Goal: Task Accomplishment & Management: Use online tool/utility

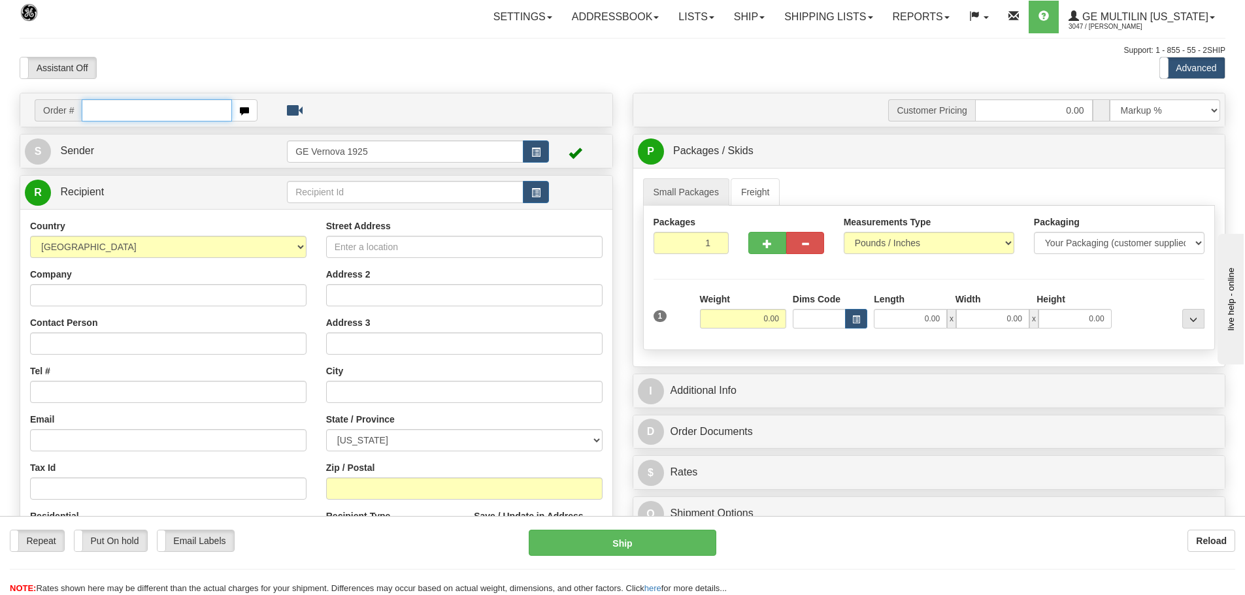
click at [101, 117] on input "text" at bounding box center [157, 110] width 150 height 22
type input "86688254"
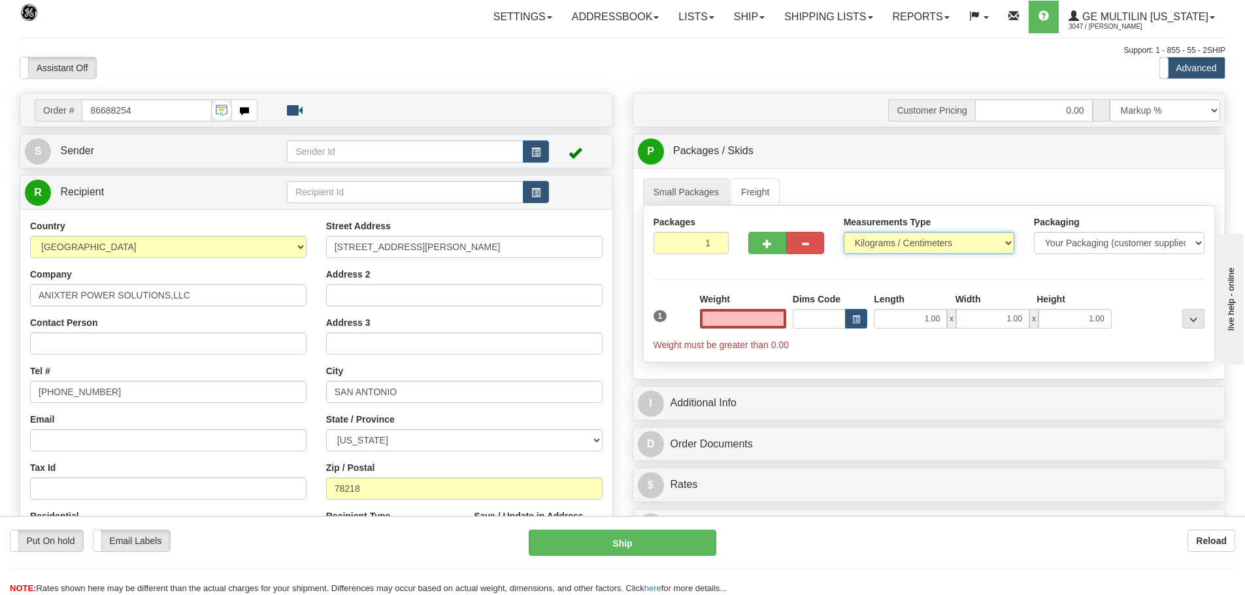
type input "0.00"
click at [1008, 240] on select "Pounds / Inches Kilograms / Centimeters" at bounding box center [929, 243] width 171 height 22
select select "0"
click at [844, 232] on select "Pounds / Inches Kilograms / Centimeters" at bounding box center [929, 243] width 171 height 22
click at [781, 318] on input "0.00" at bounding box center [743, 319] width 86 height 20
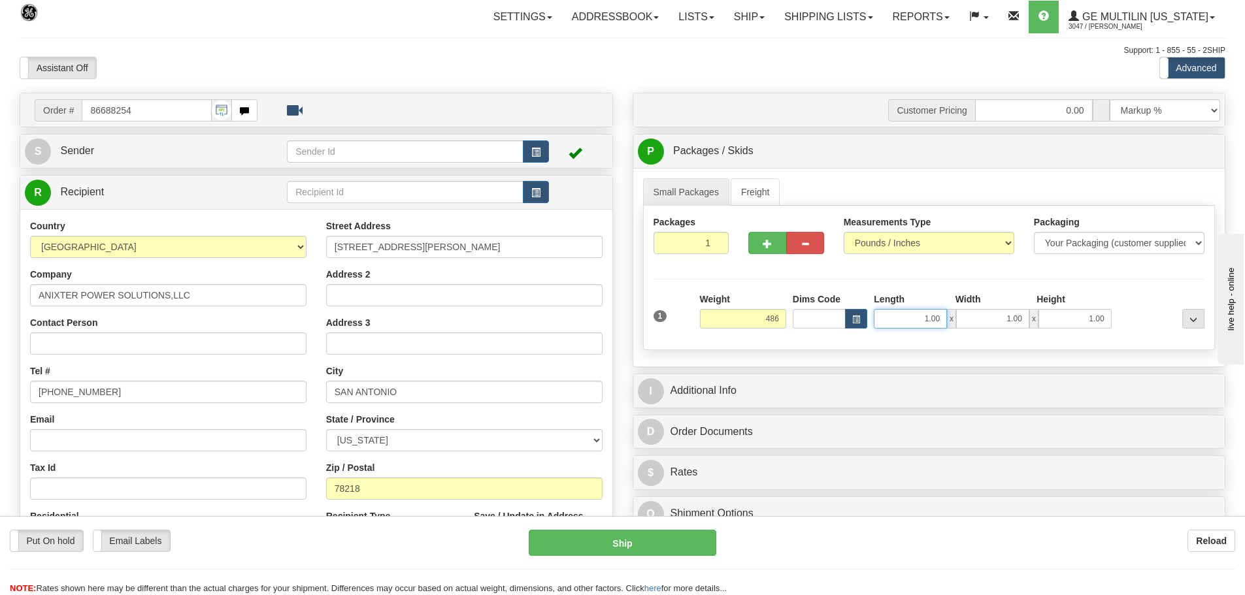
type input "486.00"
click at [944, 316] on input "1.00" at bounding box center [910, 319] width 73 height 20
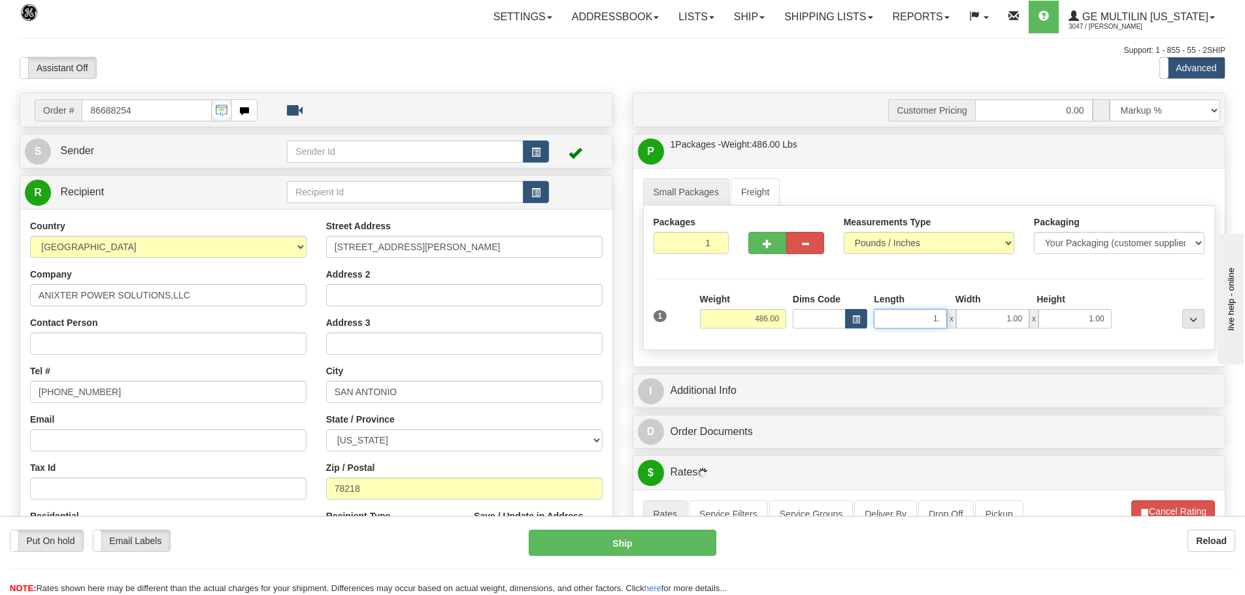
type input "1"
type input "44.00"
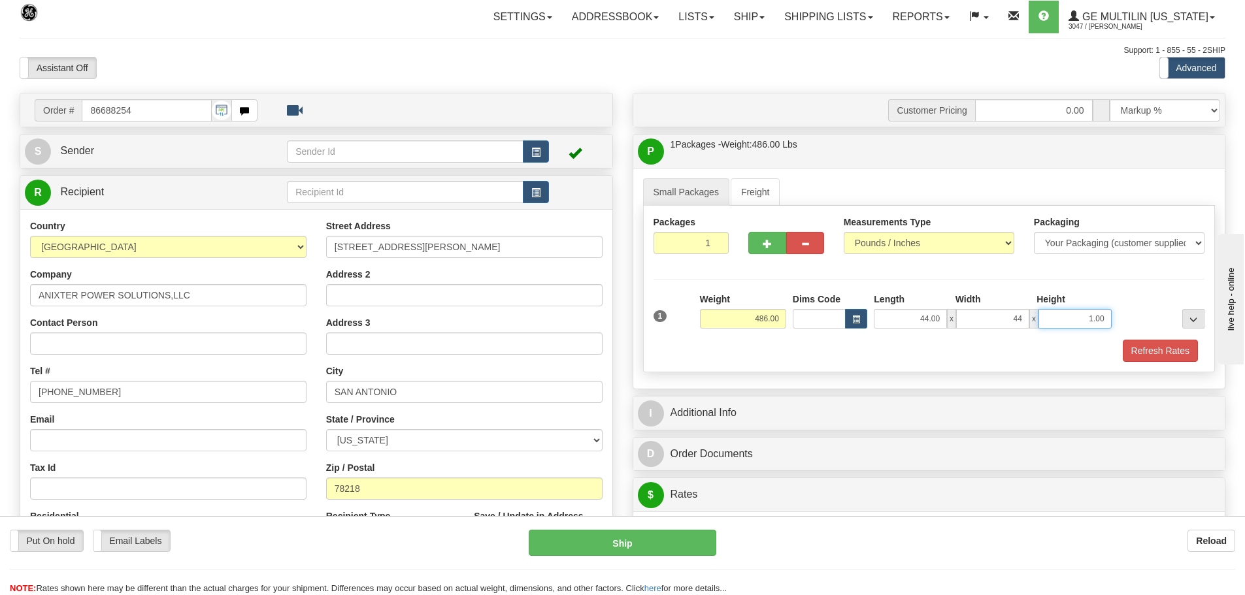
type input "44.00"
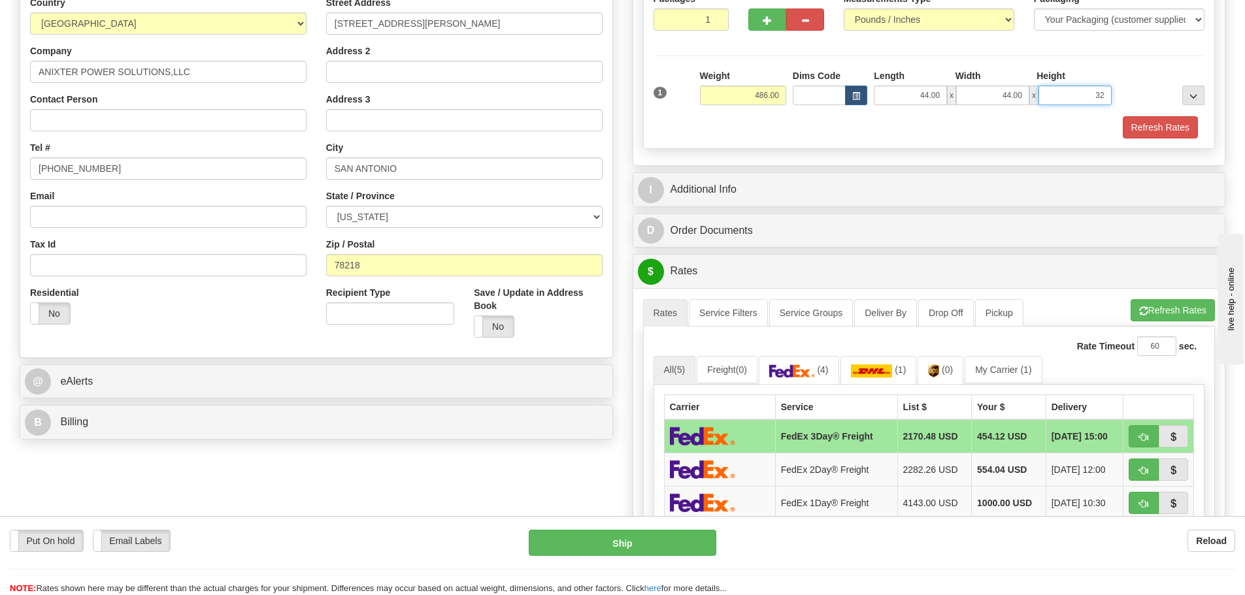
scroll to position [261, 0]
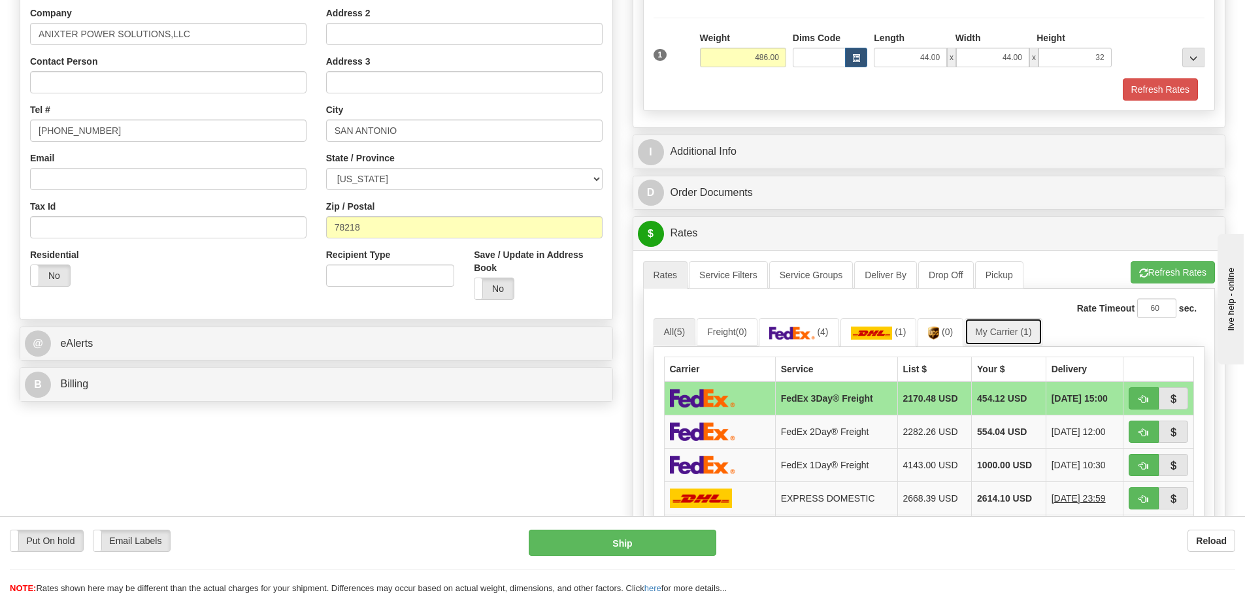
type input "32.00"
click at [997, 334] on link "My Carrier (1)" at bounding box center [1003, 331] width 77 height 27
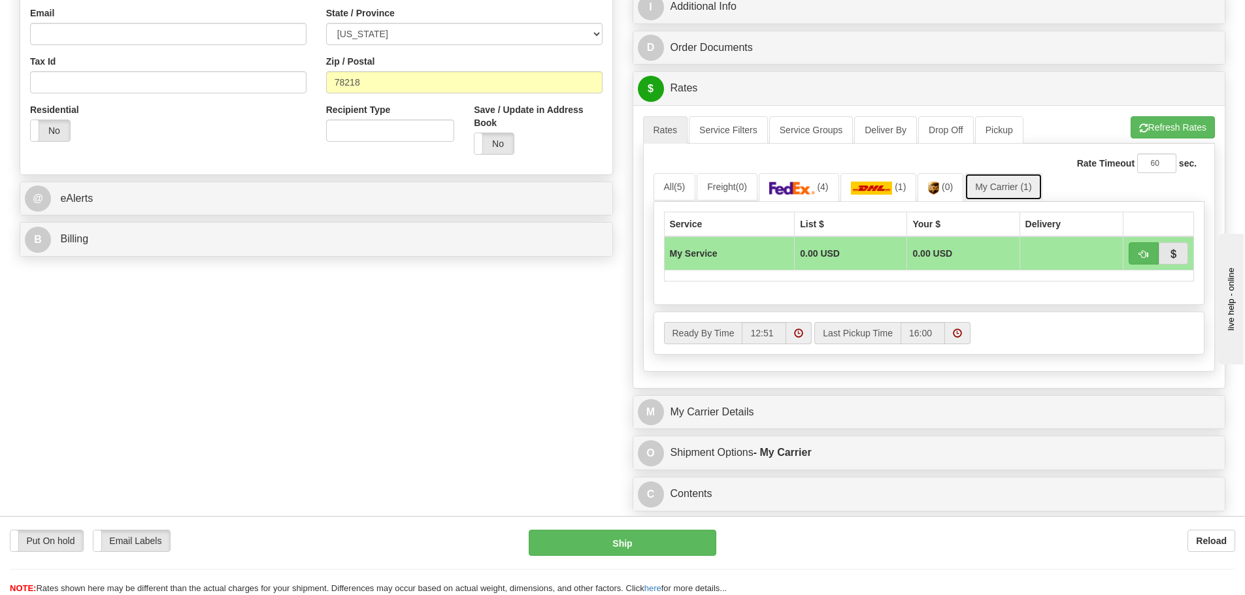
scroll to position [588, 0]
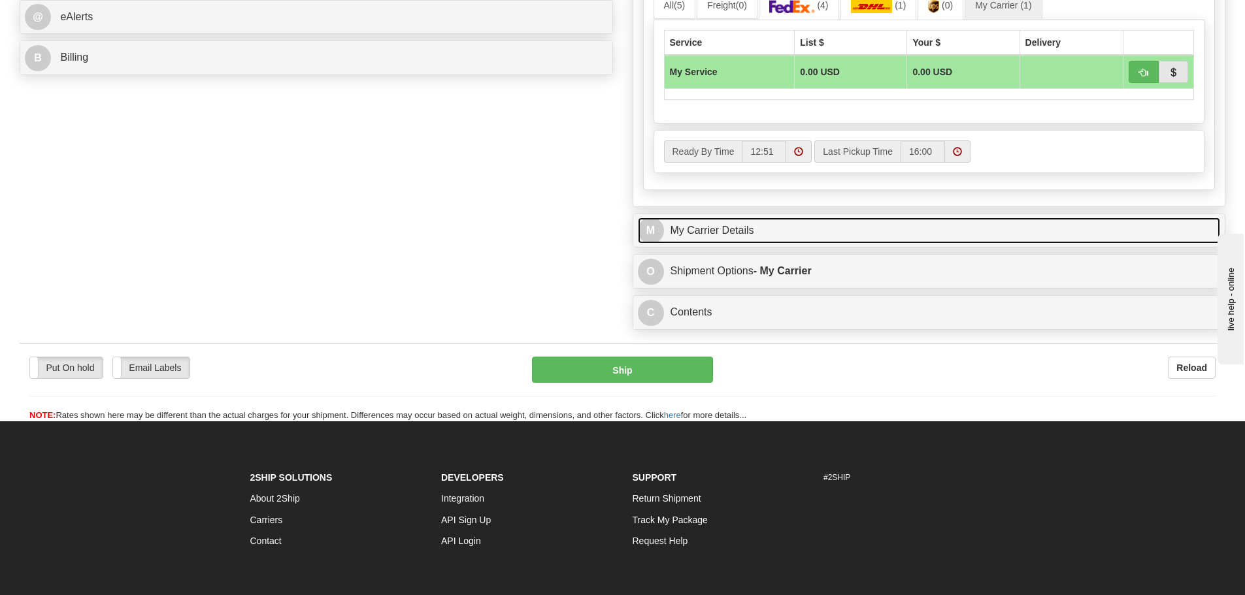
click at [746, 235] on link "M My Carrier Details" at bounding box center [929, 231] width 583 height 27
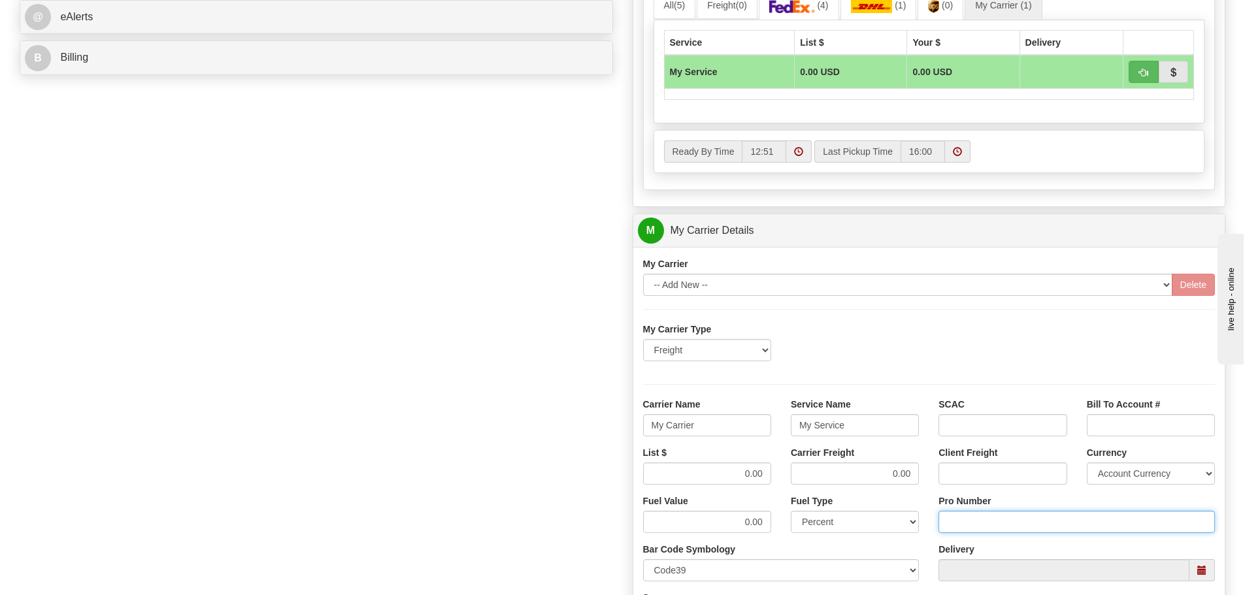
click at [981, 524] on input "Pro Number" at bounding box center [1076, 522] width 276 height 22
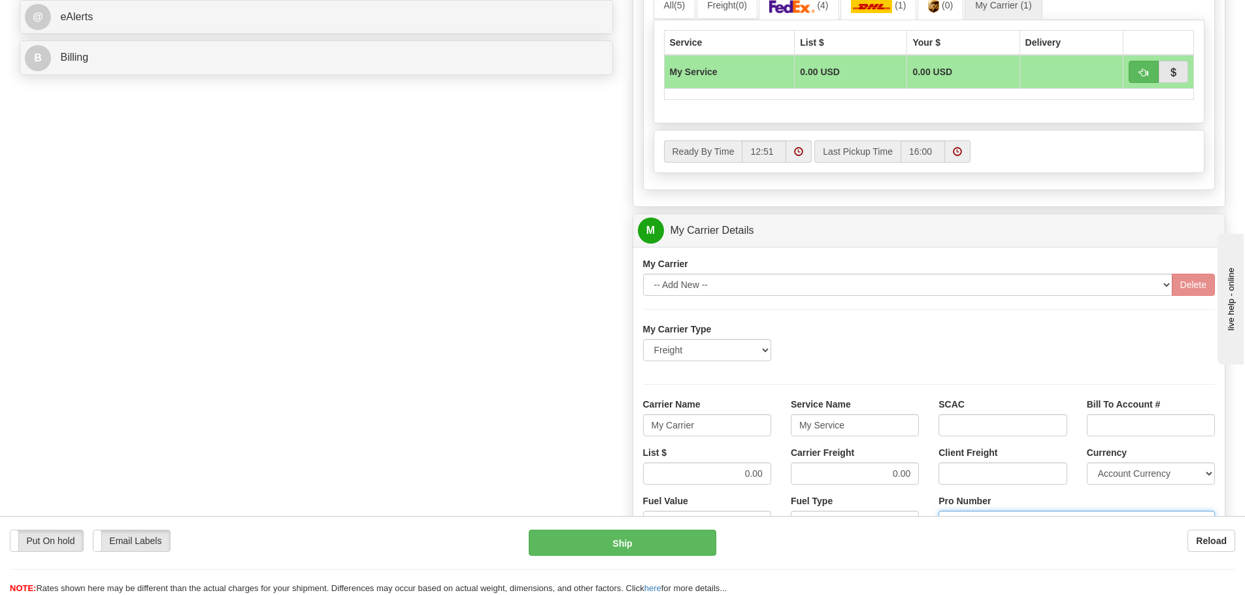
type input "106504069303"
click button "Delete" at bounding box center [0, 0] width 0 height 0
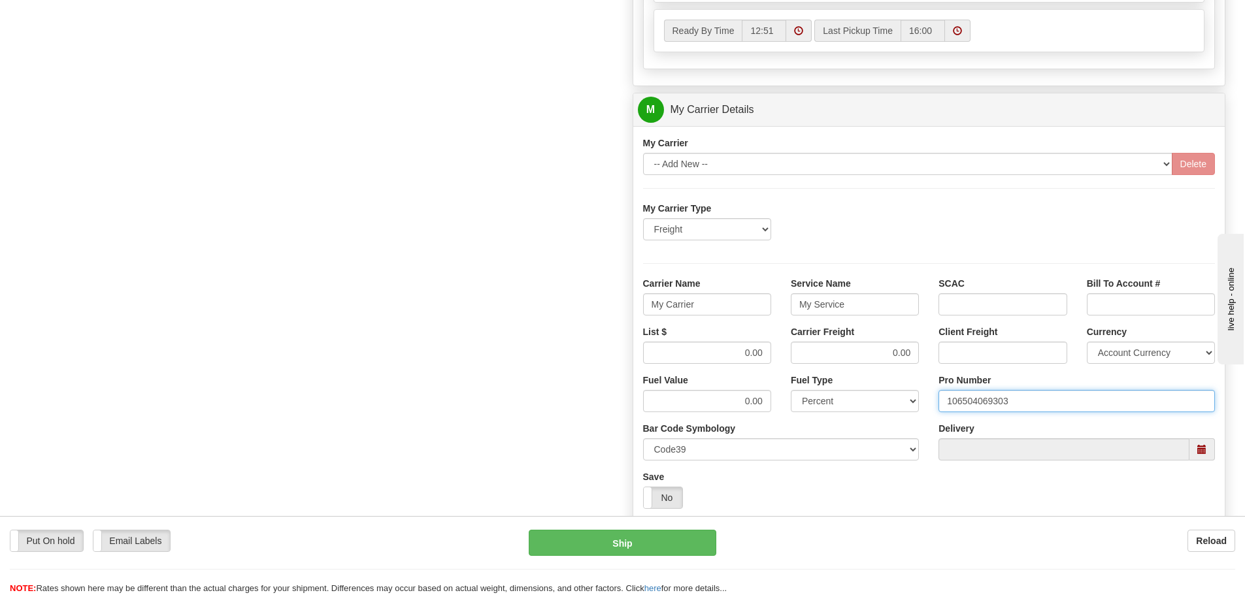
scroll to position [719, 0]
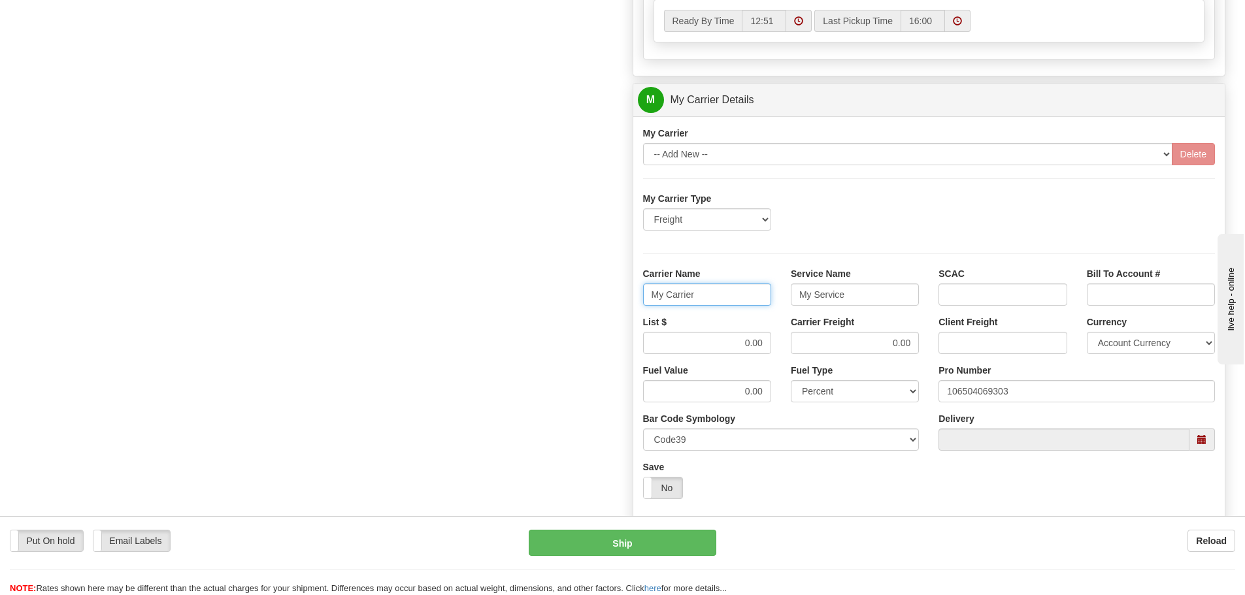
click at [712, 291] on input "My Carrier" at bounding box center [707, 295] width 128 height 22
type input "M"
type input "SAIA"
click at [859, 293] on input "My Service" at bounding box center [855, 295] width 128 height 22
type input "M"
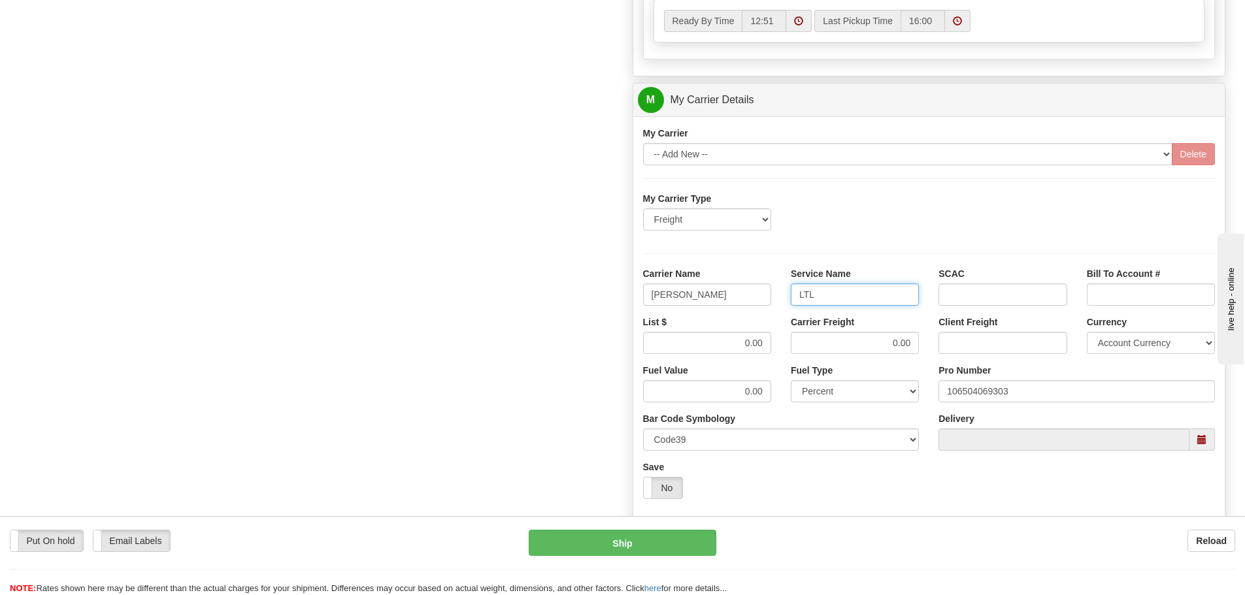
type input "LTL"
click at [763, 339] on input "0.00" at bounding box center [707, 343] width 128 height 22
type input "0"
type input "728.49"
click at [912, 342] on input "0.00" at bounding box center [855, 343] width 128 height 22
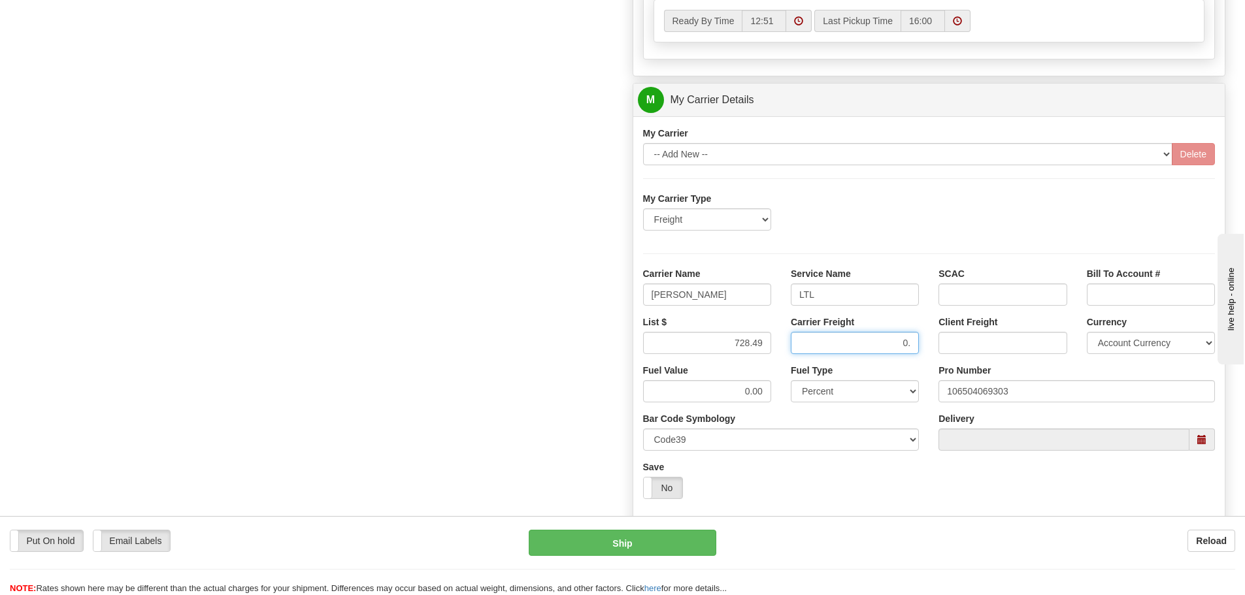
type input "0"
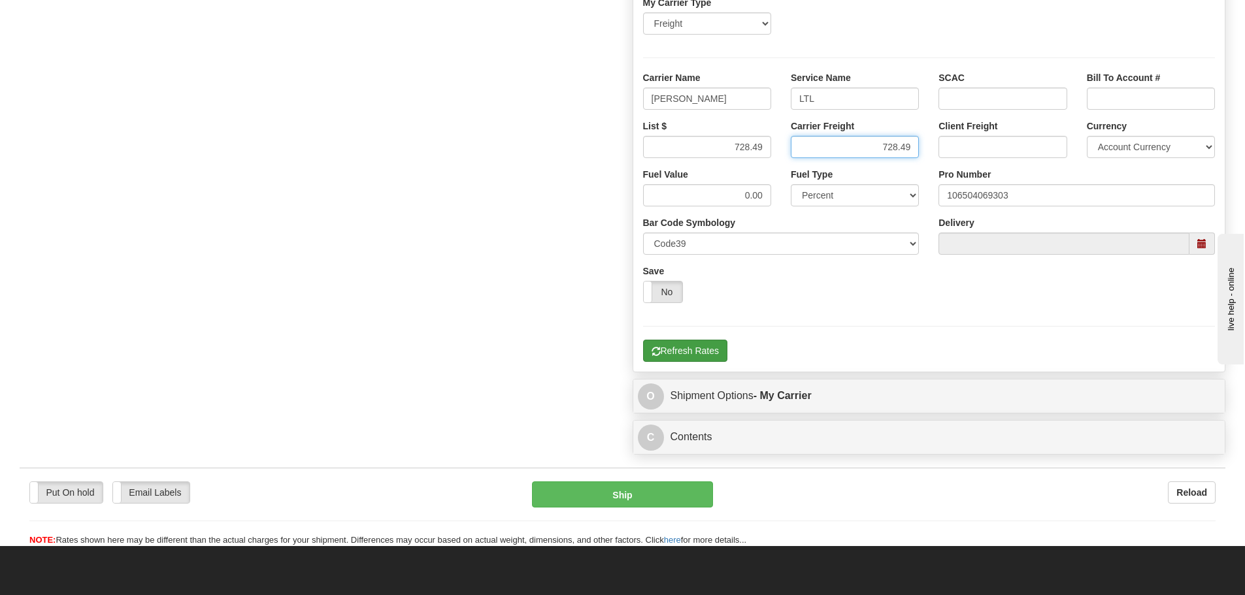
type input "728.49"
click at [671, 351] on button "Refresh Rates" at bounding box center [685, 351] width 84 height 22
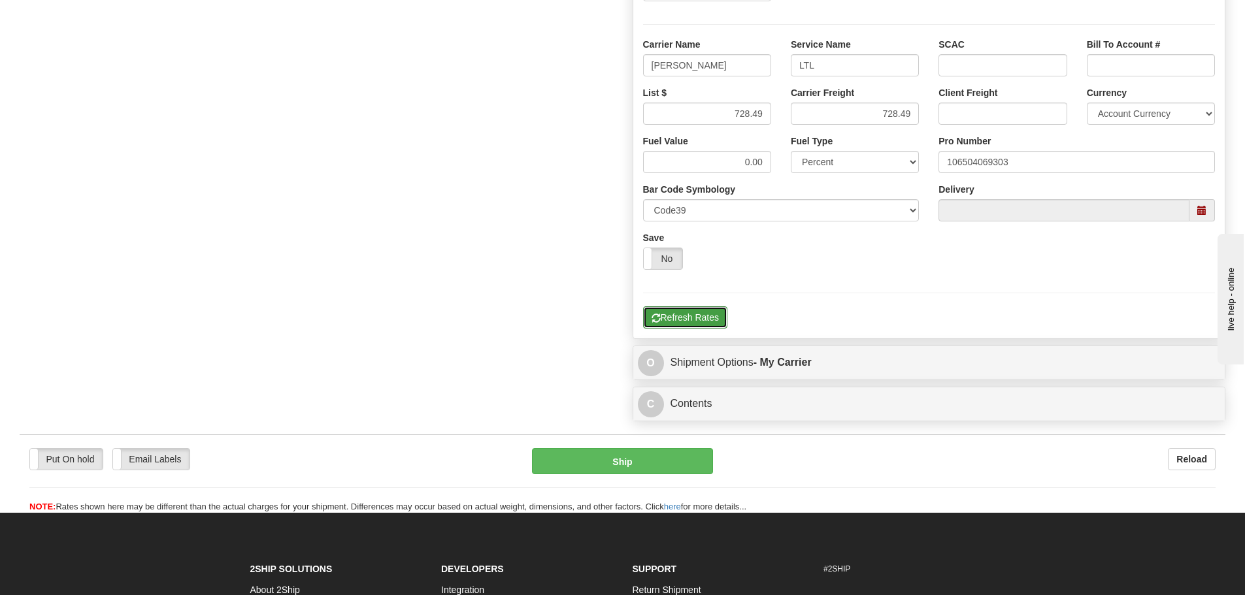
scroll to position [882, 0]
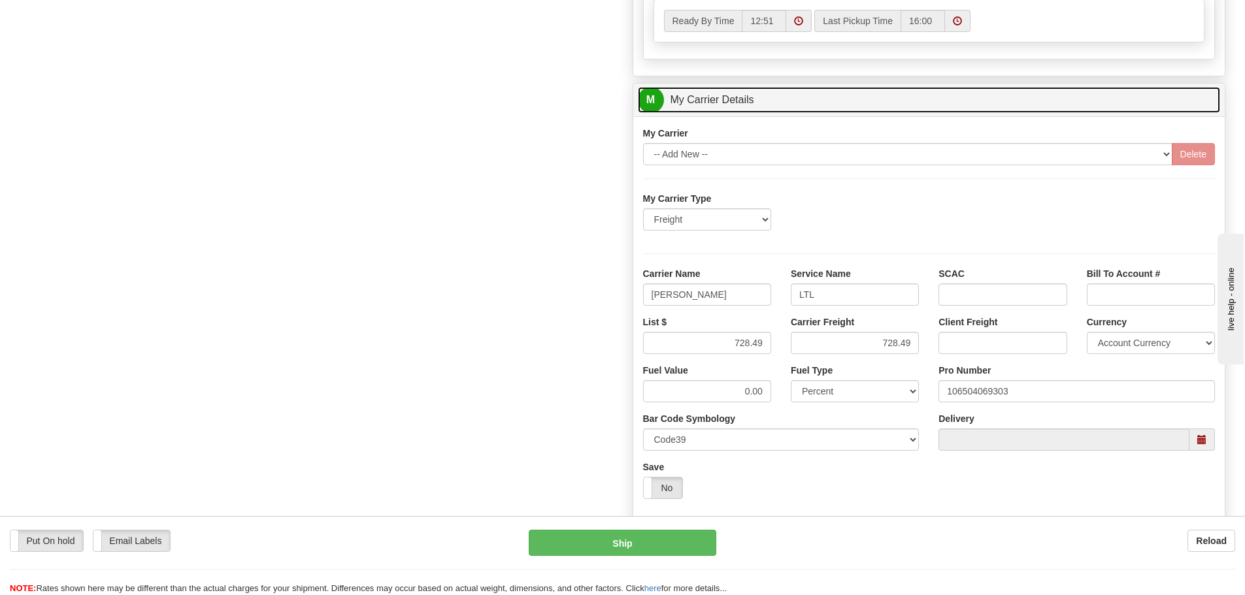
click at [805, 99] on link "M My Carrier Details" at bounding box center [929, 100] width 583 height 27
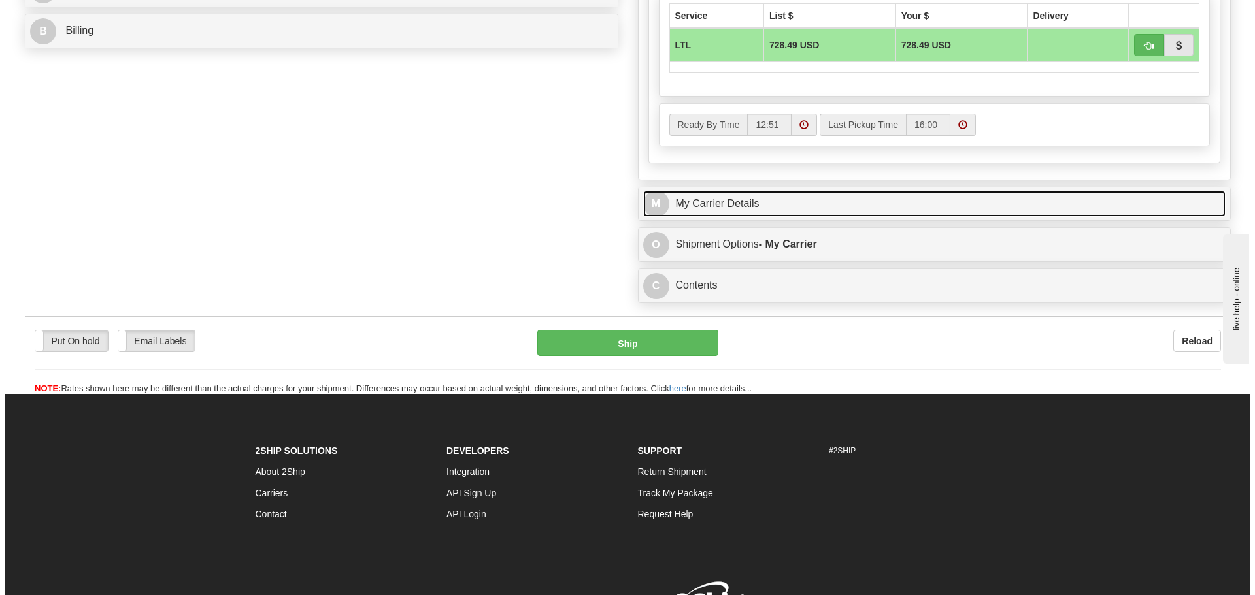
scroll to position [489, 0]
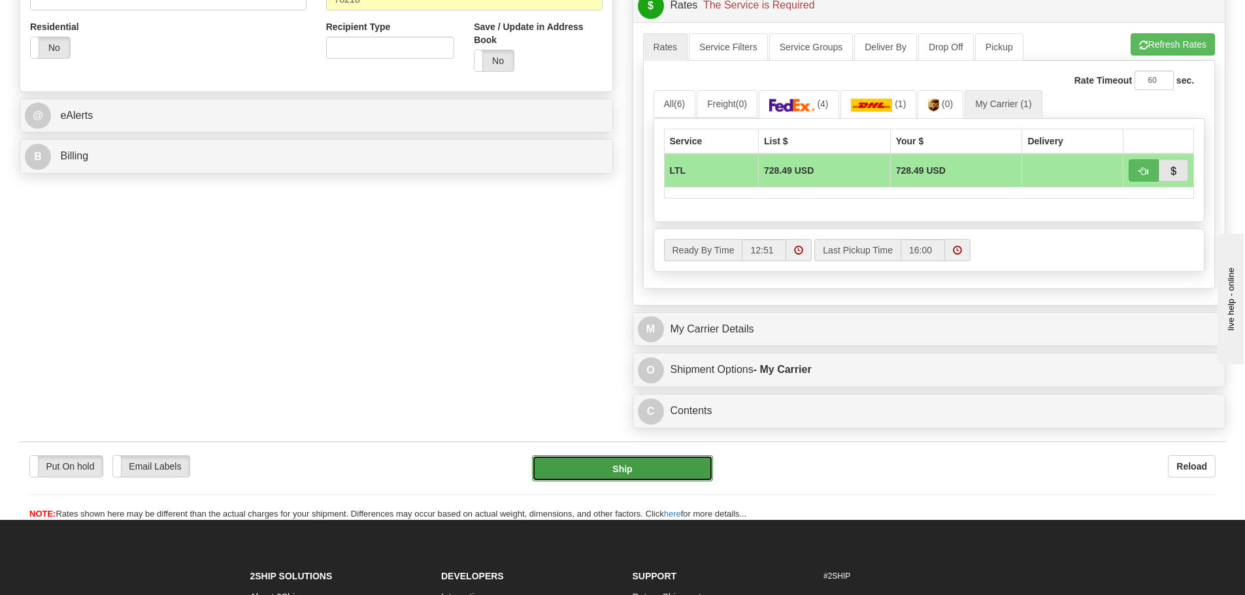
click at [659, 470] on button "Ship" at bounding box center [622, 468] width 181 height 26
type input "00"
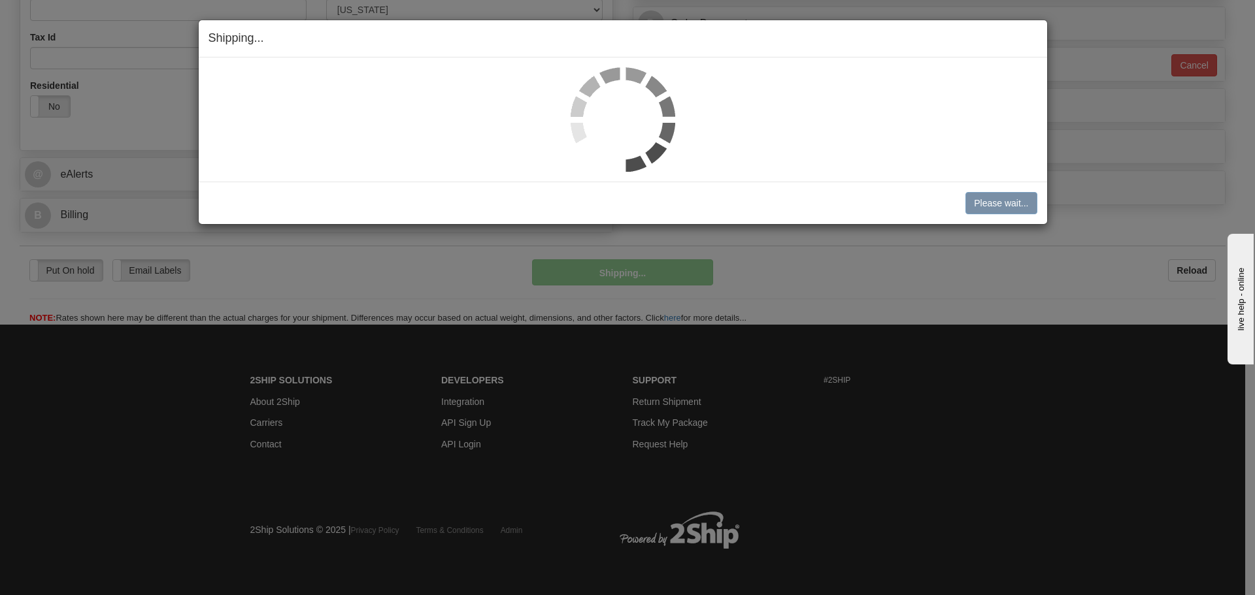
scroll to position [431, 0]
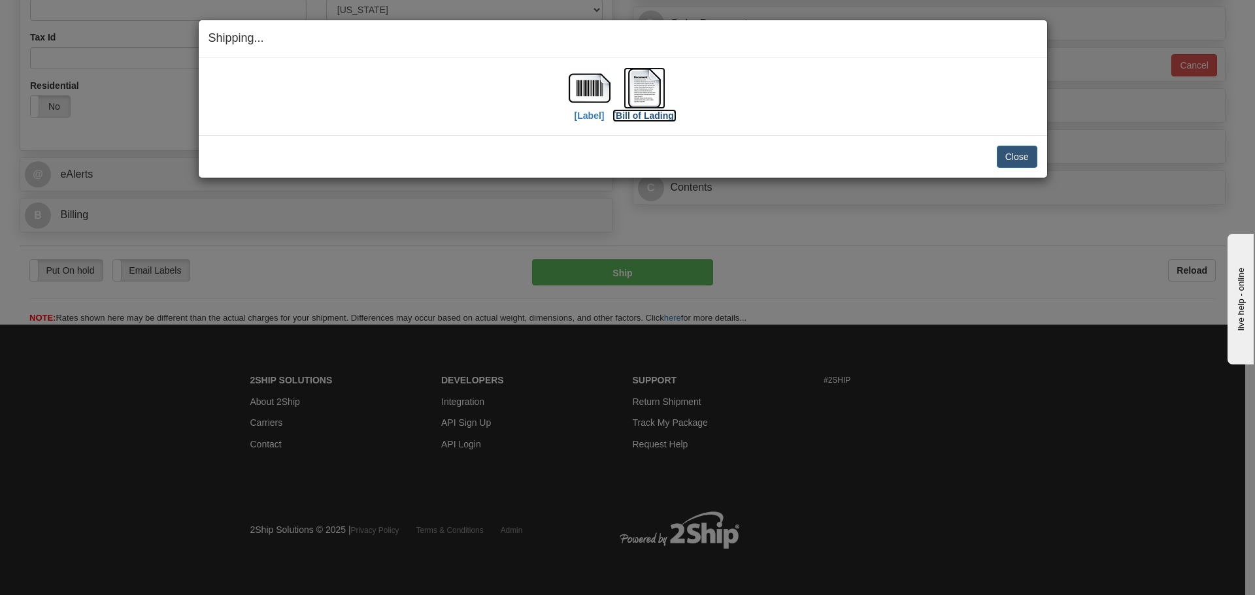
click at [649, 97] on img at bounding box center [644, 88] width 42 height 42
click at [1017, 161] on button "Close" at bounding box center [1017, 157] width 41 height 22
